Goal: Obtain resource: Obtain resource

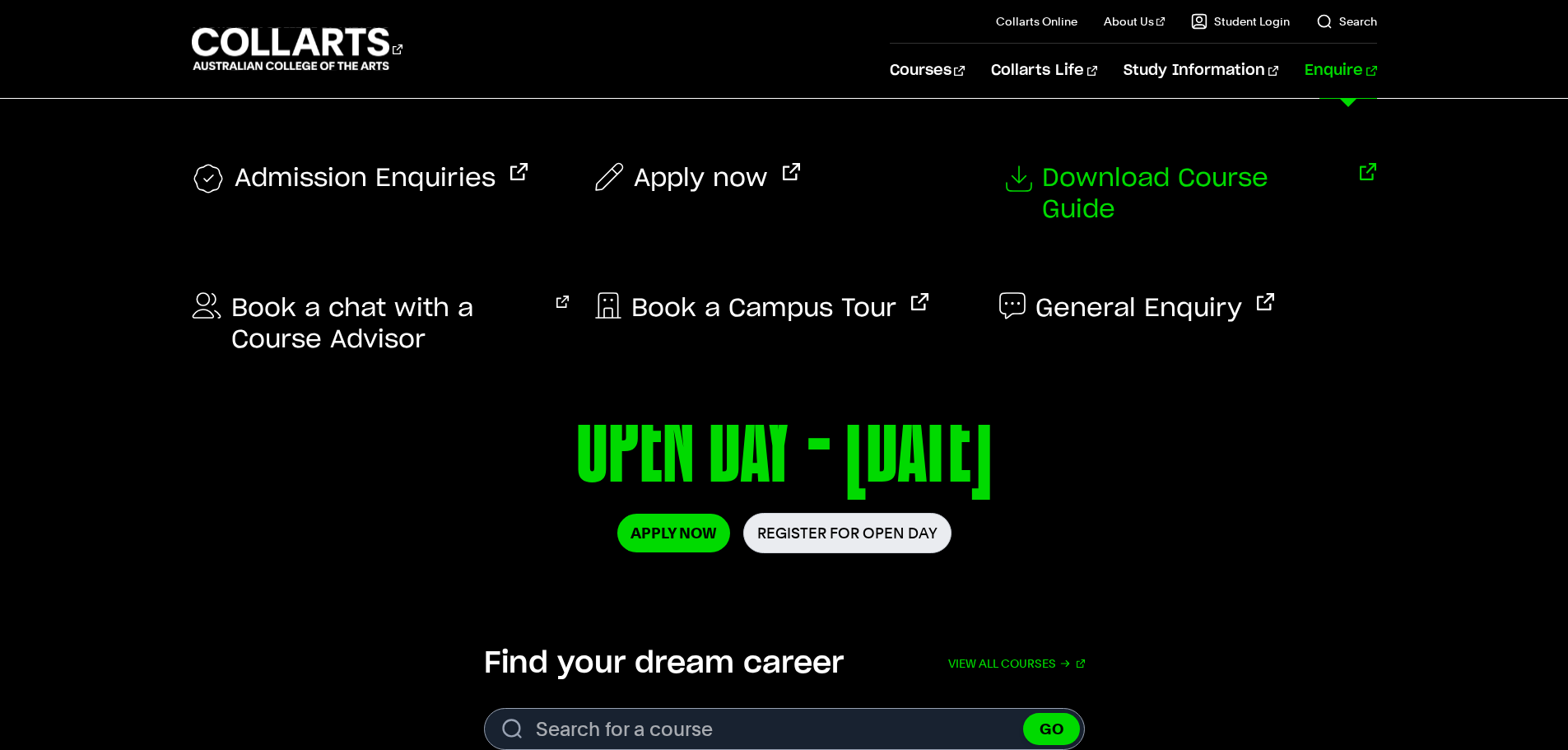
click at [1144, 188] on span "Download Course Guide" at bounding box center [1193, 193] width 303 height 63
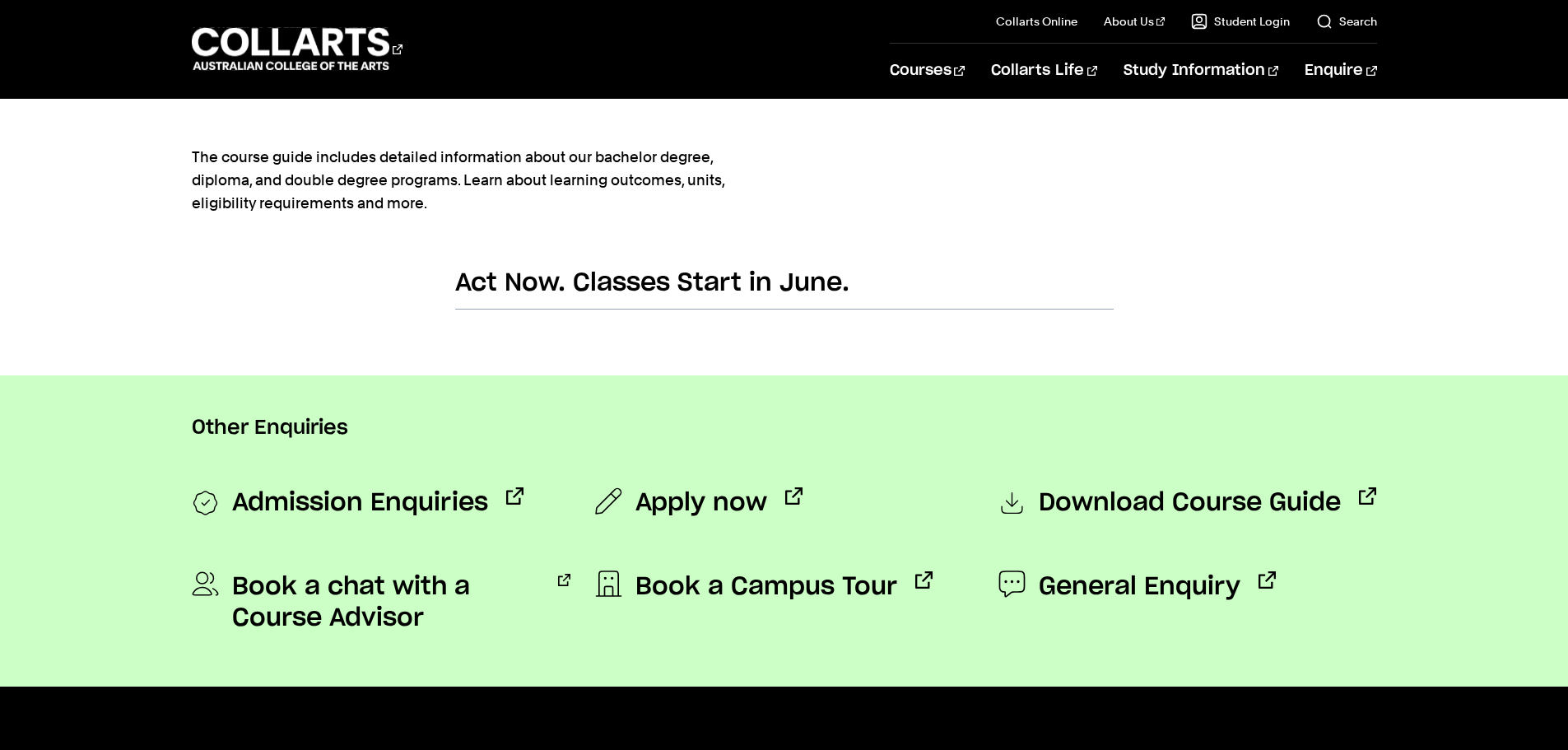
scroll to position [1070, 0]
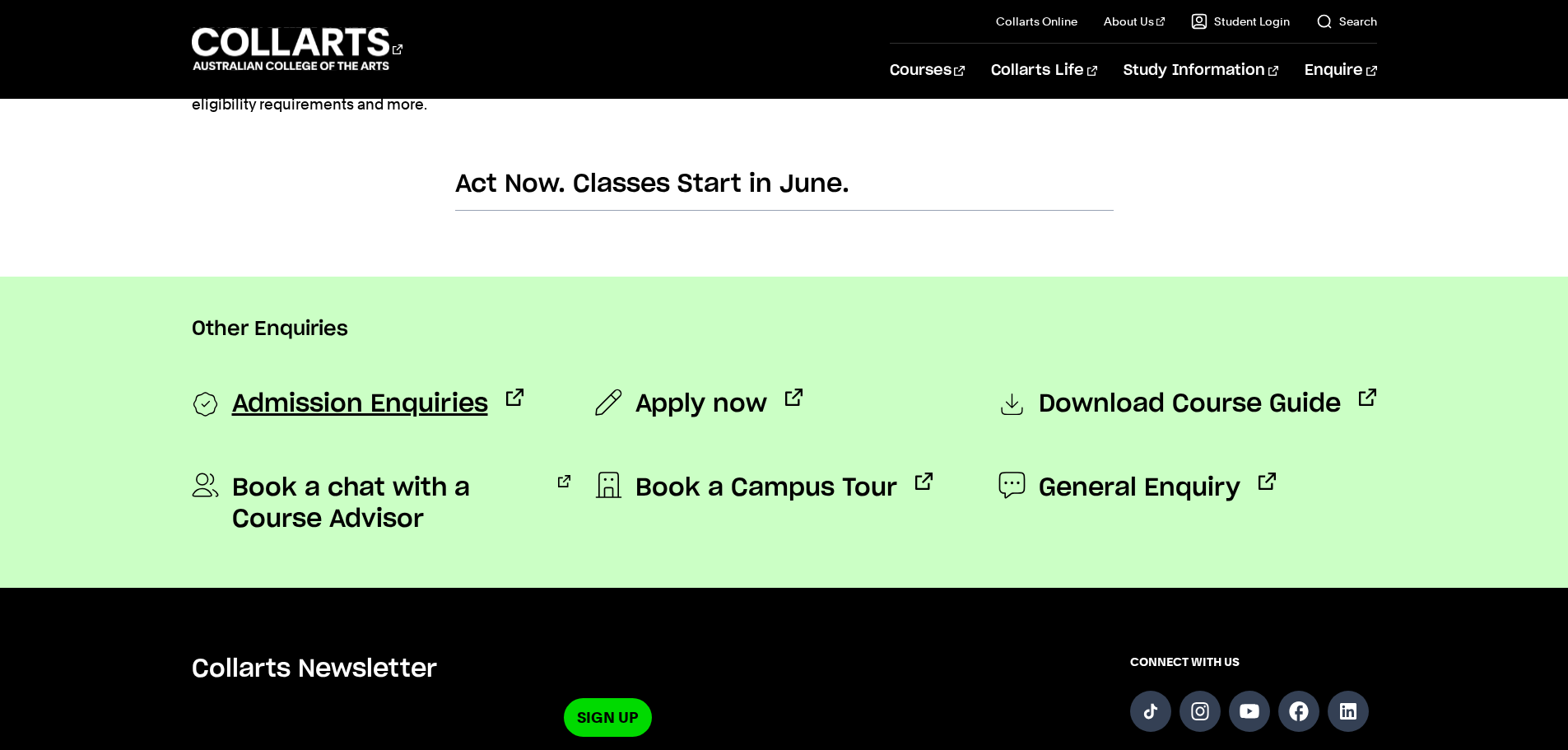
click at [414, 417] on span "Admission Enquiries" at bounding box center [360, 405] width 256 height 33
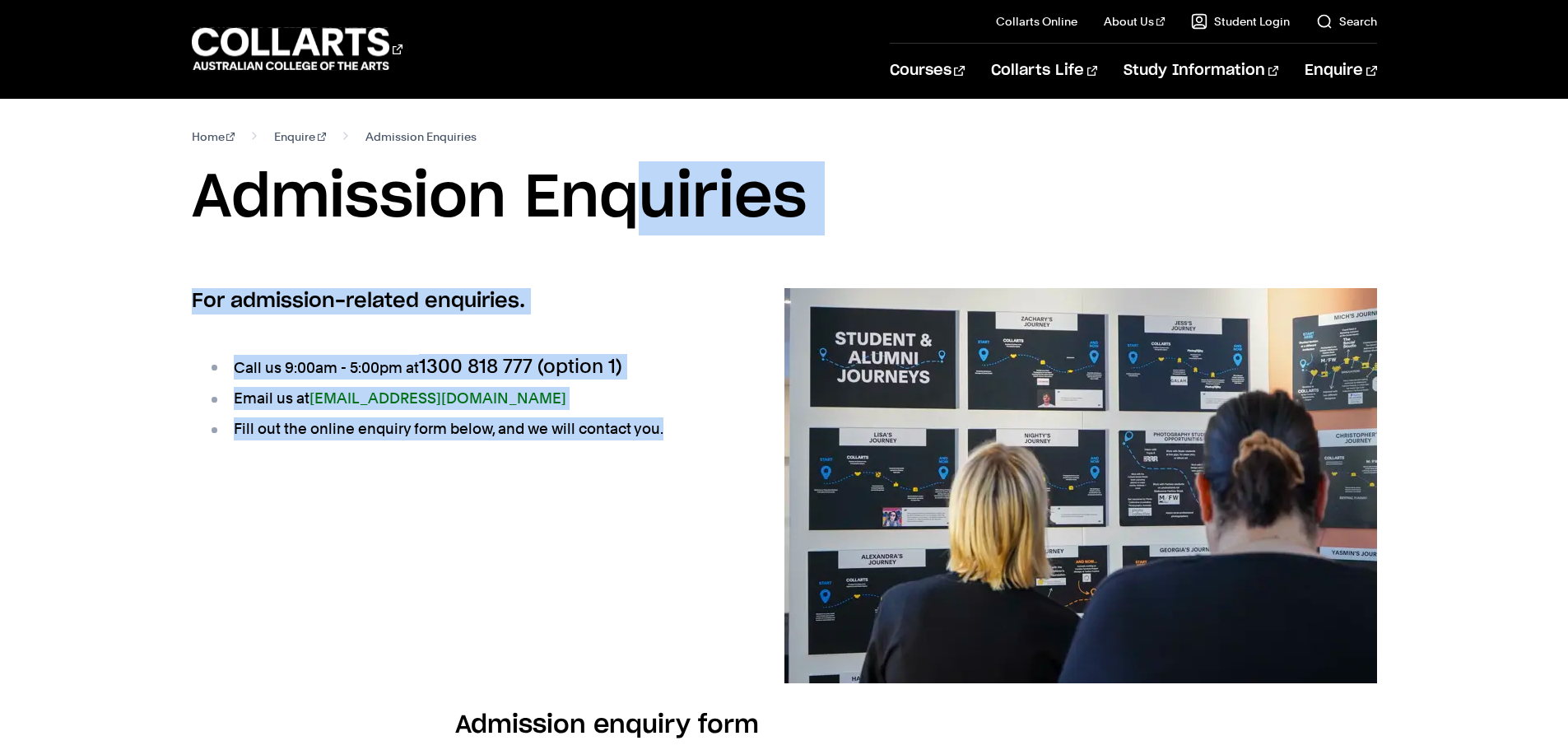
drag, startPoint x: 299, startPoint y: 300, endPoint x: 663, endPoint y: 453, distance: 394.8
